Goal: Find specific page/section: Find specific page/section

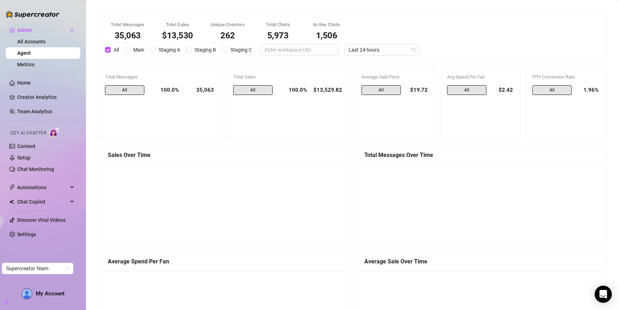
scroll to position [461, 0]
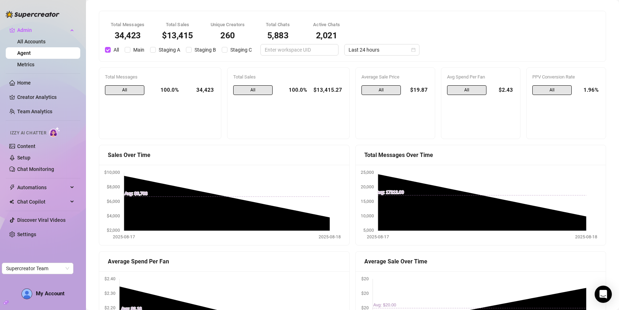
click at [366, 42] on div "Total Messages 34,423 Total Sales $13,415 Unique Creators 260 Total Chats 5,883…" at bounding box center [353, 36] width 504 height 39
click at [369, 51] on span "Last 24 hours" at bounding box center [382, 49] width 67 height 11
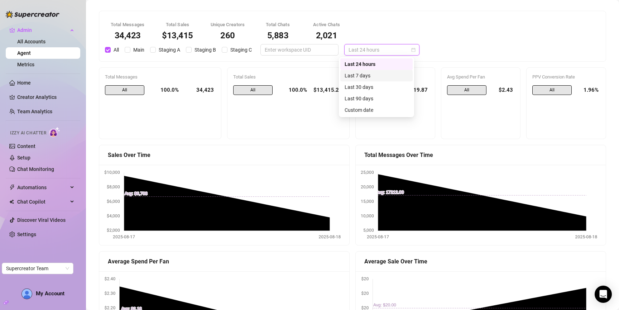
click at [374, 75] on div "Last 7 days" at bounding box center [377, 76] width 64 height 8
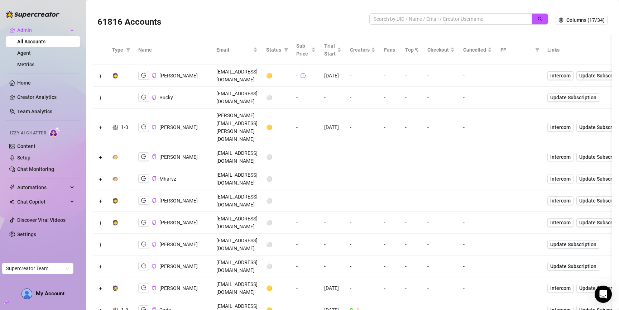
drag, startPoint x: 237, startPoint y: 231, endPoint x: 286, endPoint y: 229, distance: 48.7
click at [262, 299] on td "[EMAIL_ADDRESS][DOMAIN_NAME]" at bounding box center [237, 310] width 50 height 22
